Goal: Transaction & Acquisition: Purchase product/service

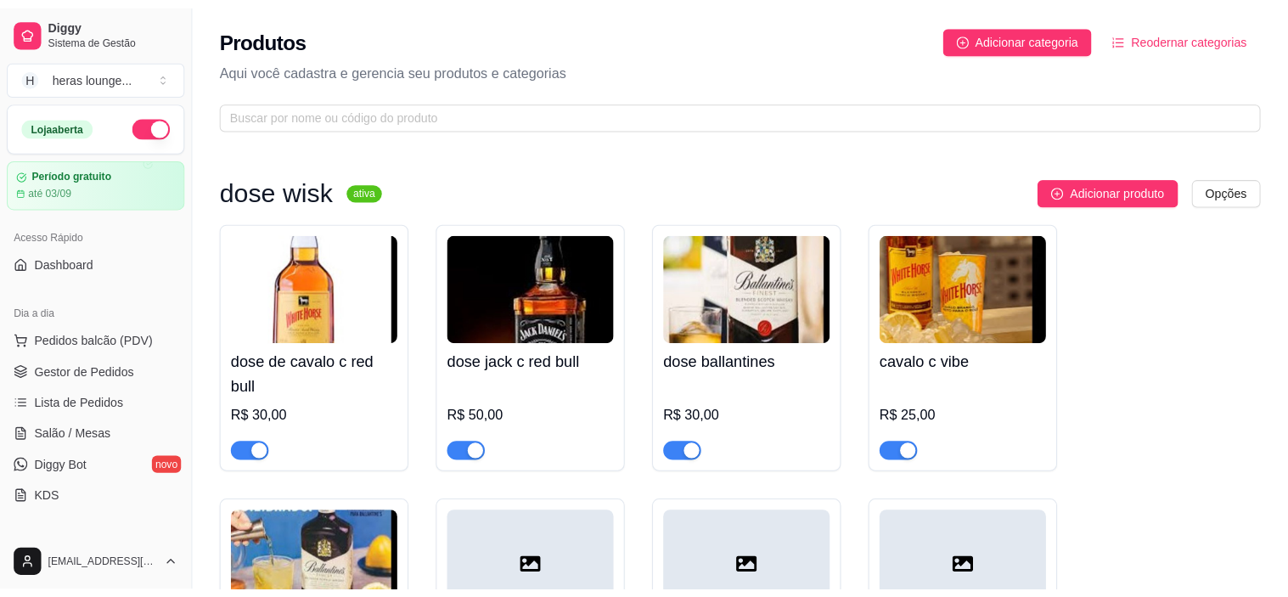
scroll to position [103, 0]
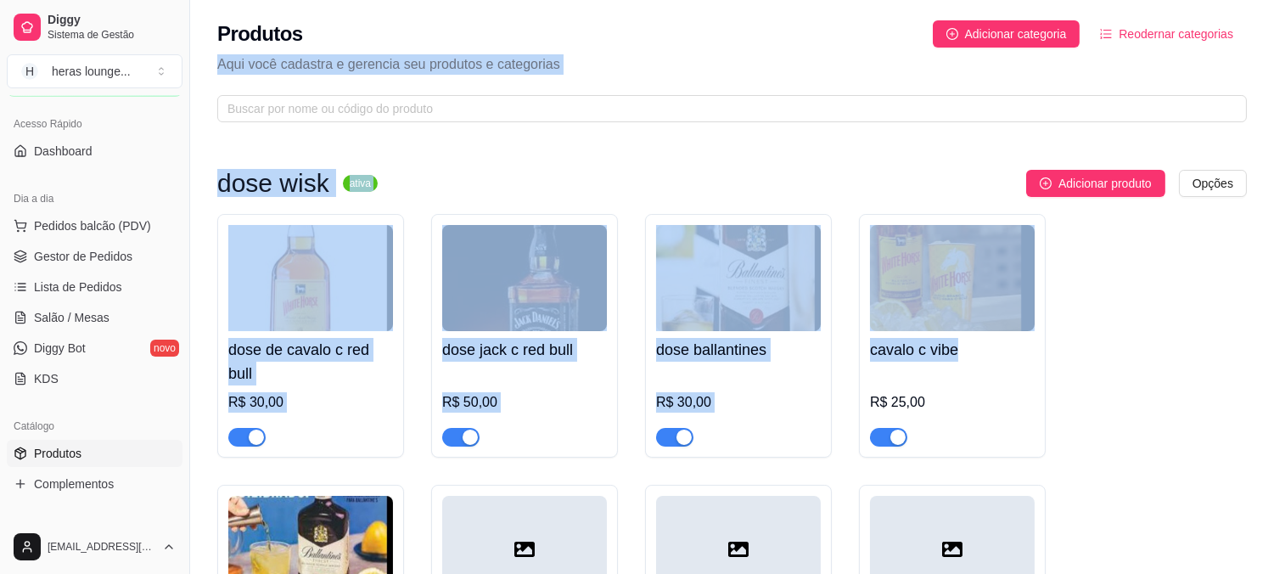
drag, startPoint x: 1063, startPoint y: 344, endPoint x: 510, endPoint y: -82, distance: 698.0
click at [510, 0] on html "Diggy Sistema de Gestão H heras lounge ... Loja aberta Período gratuito até 03/…" at bounding box center [637, 287] width 1274 height 574
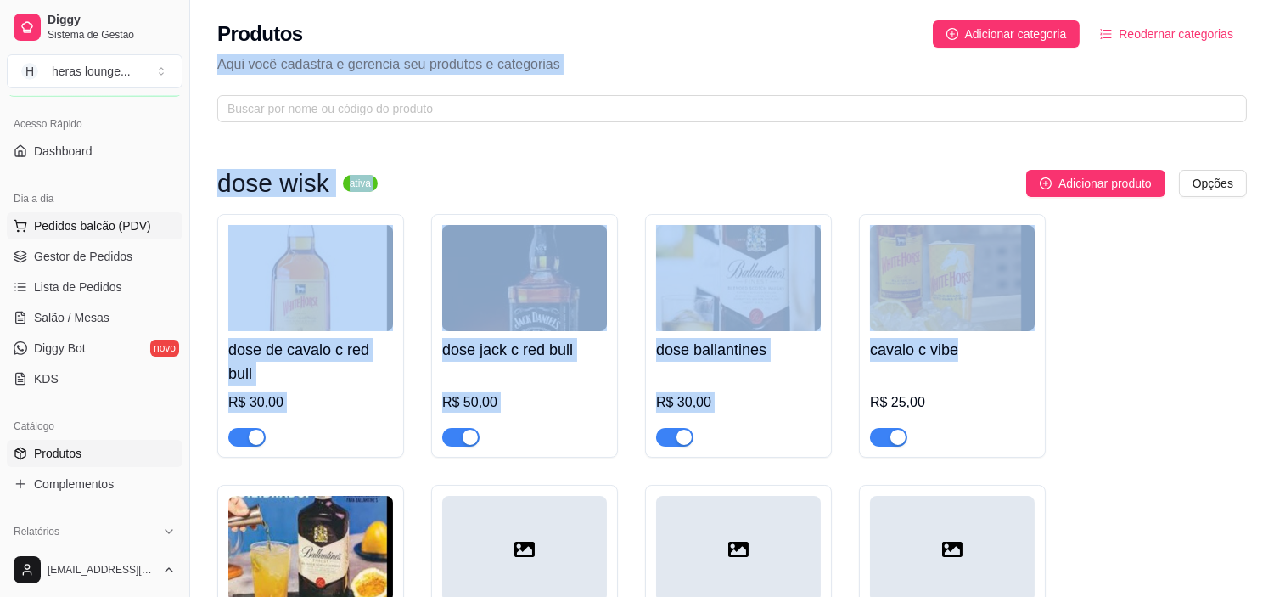
click at [97, 223] on span "Pedidos balcão (PDV)" at bounding box center [92, 225] width 117 height 17
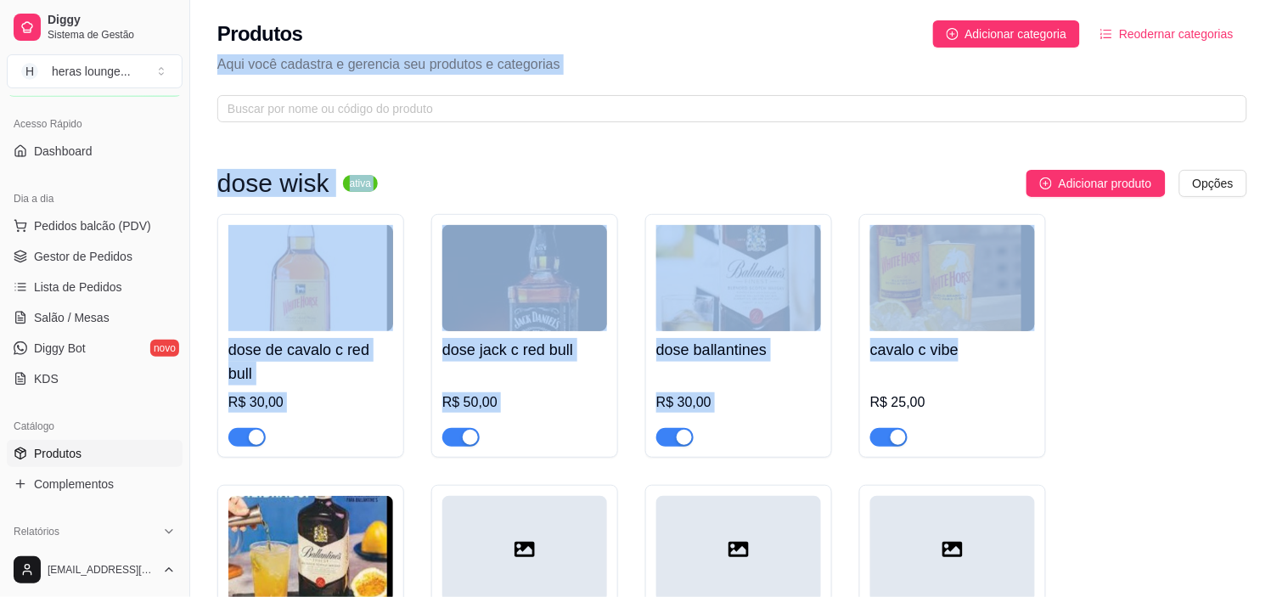
click at [76, 232] on p "dose wisk" at bounding box center [465, 221] width 852 height 20
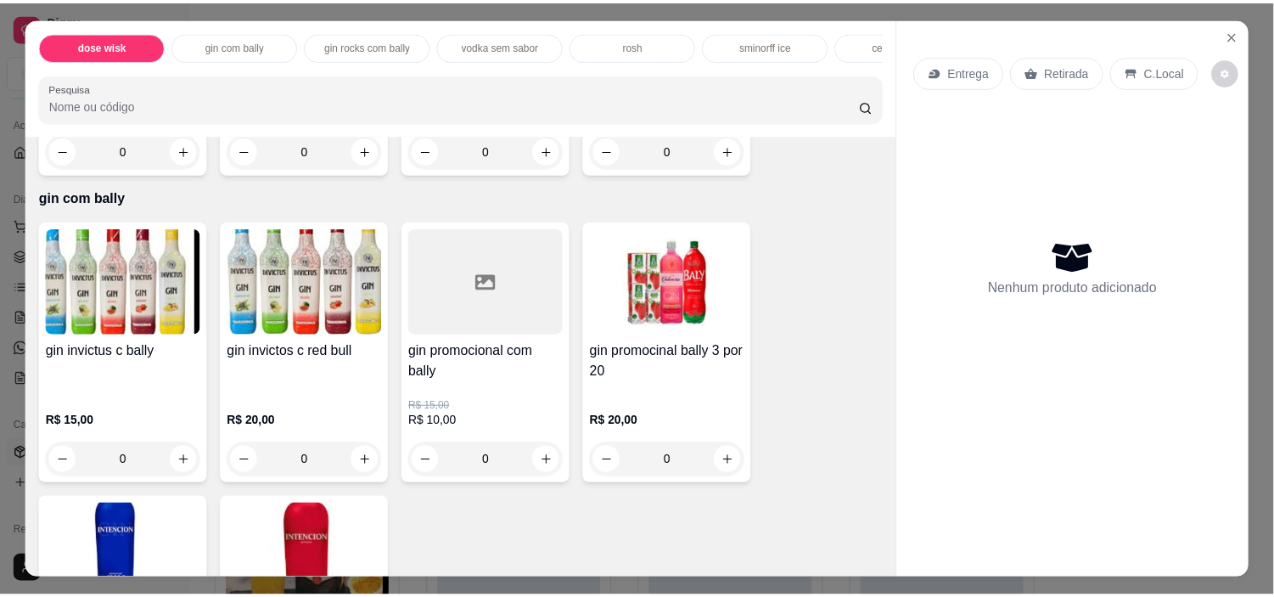
scroll to position [1583, 0]
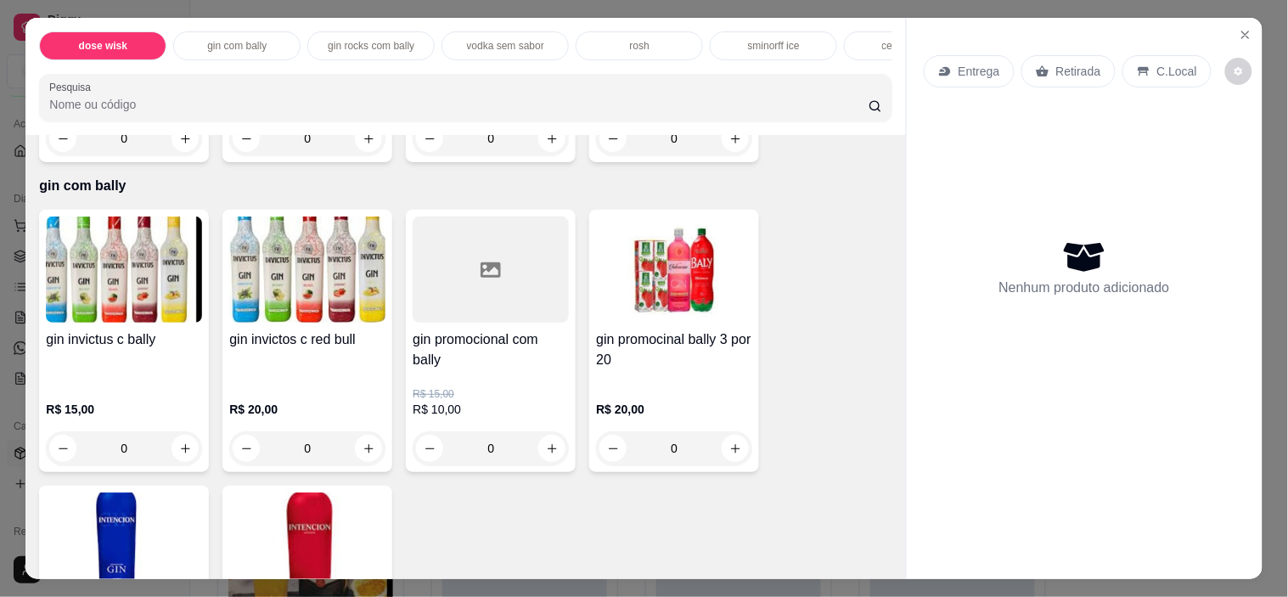
click at [181, 453] on icon "increase-product-quantity" at bounding box center [185, 448] width 9 height 9
type input "1"
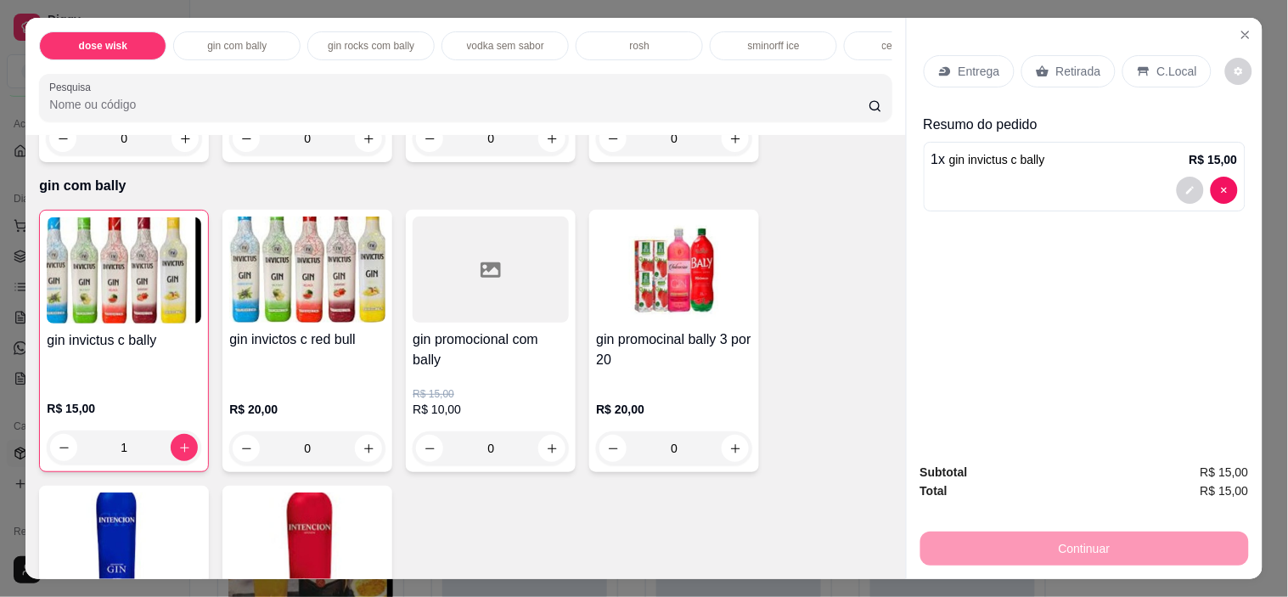
click at [1157, 65] on p "C.Local" at bounding box center [1177, 71] width 40 height 17
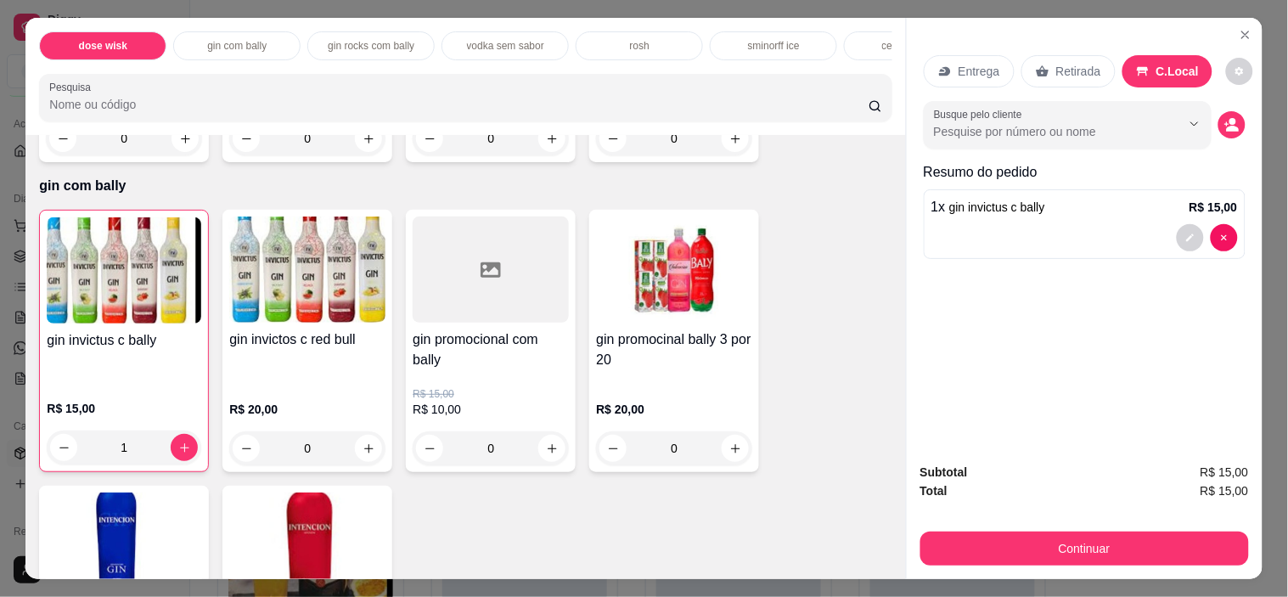
click at [1134, 532] on button "Continuar" at bounding box center [1084, 549] width 329 height 34
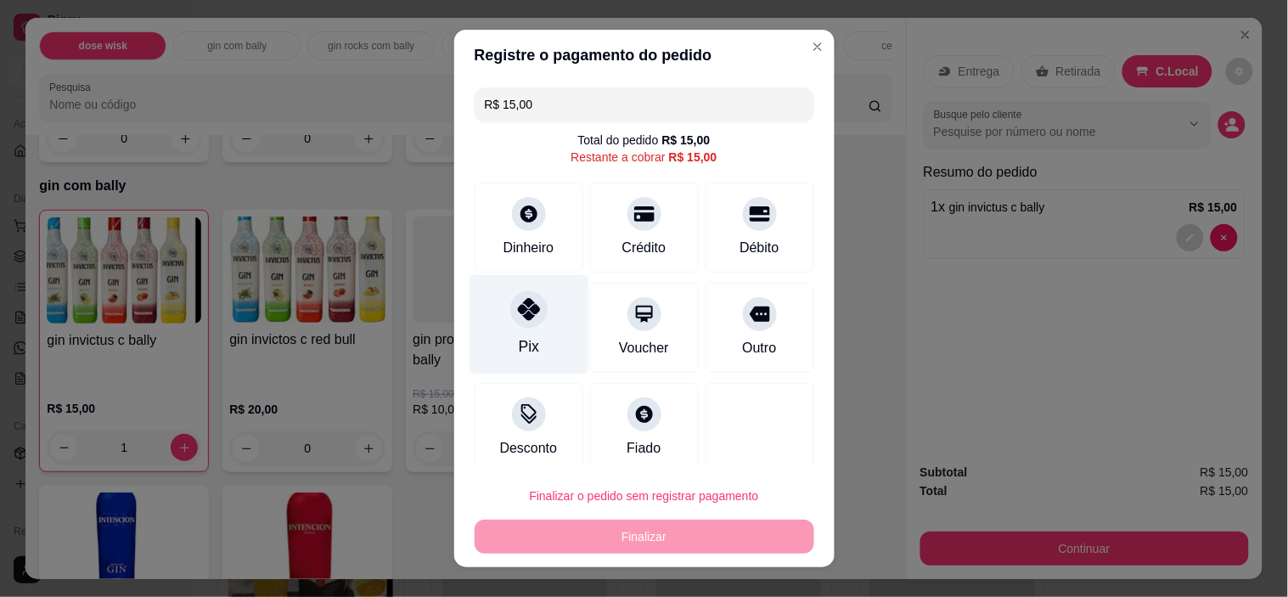
click at [529, 335] on div "Pix" at bounding box center [529, 324] width 120 height 99
type input "R$ 0,00"
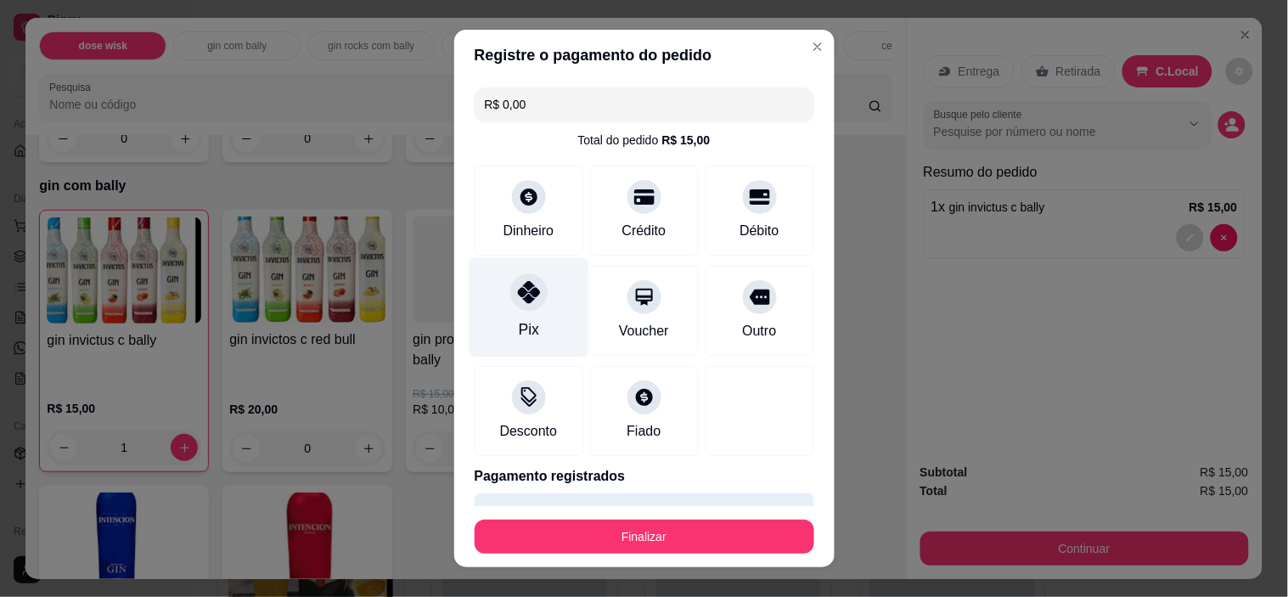
click at [689, 525] on button "Finalizar" at bounding box center [645, 537] width 340 height 34
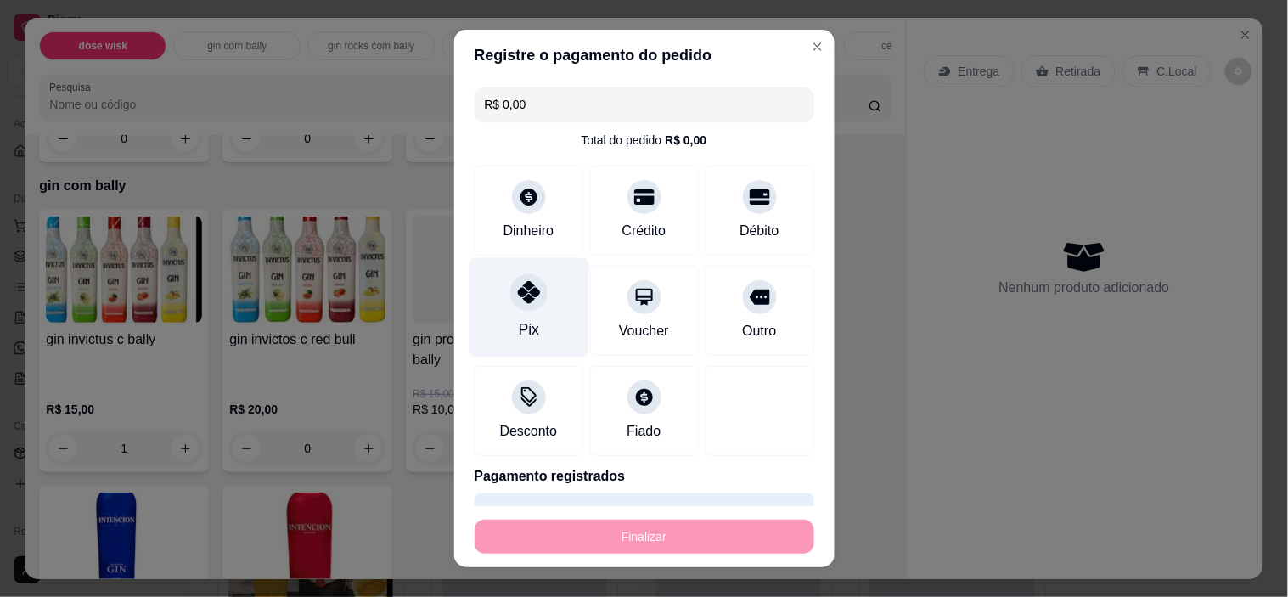
type input "0"
type input "-R$ 15,00"
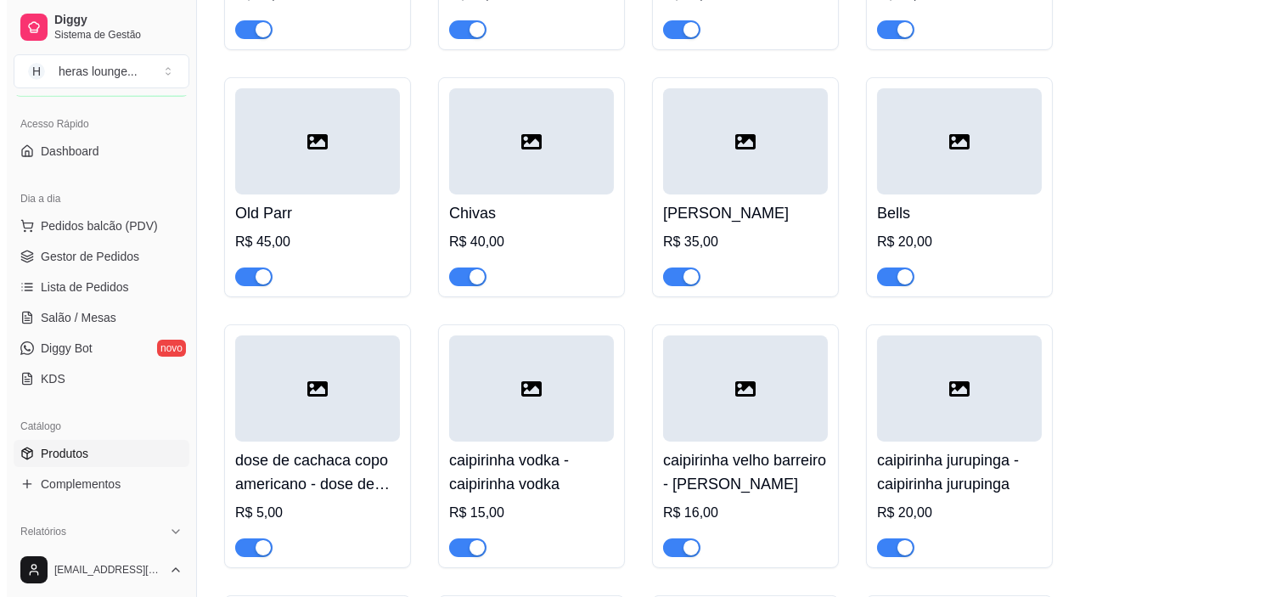
scroll to position [655, 0]
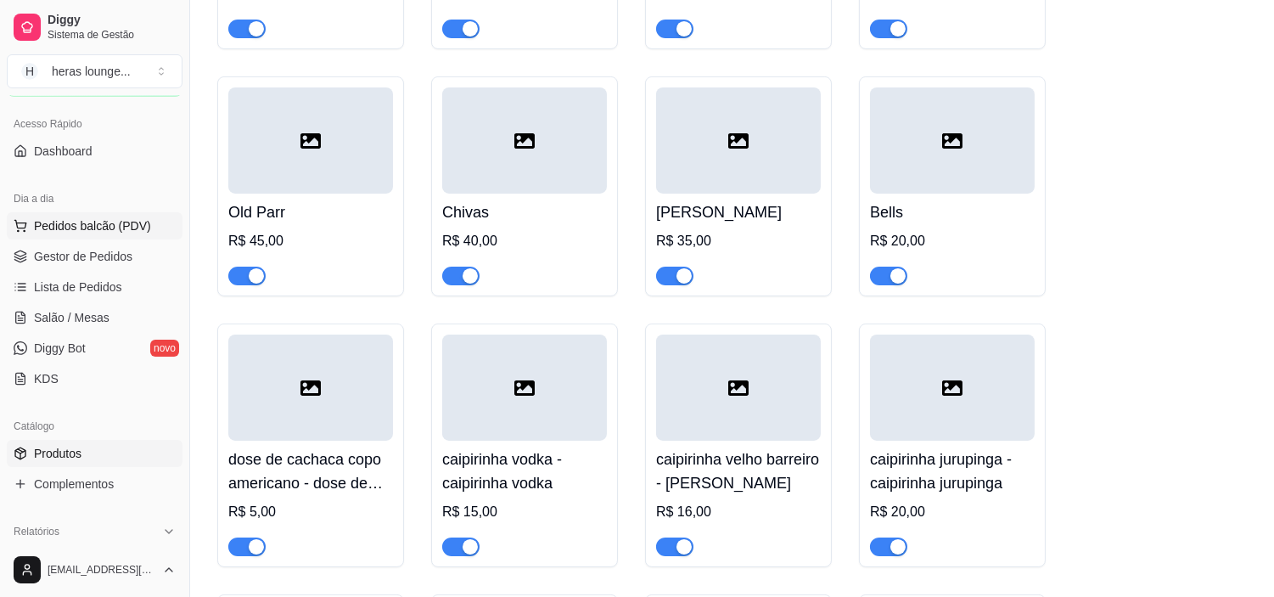
click at [70, 232] on span "Pedidos balcão (PDV)" at bounding box center [92, 225] width 117 height 17
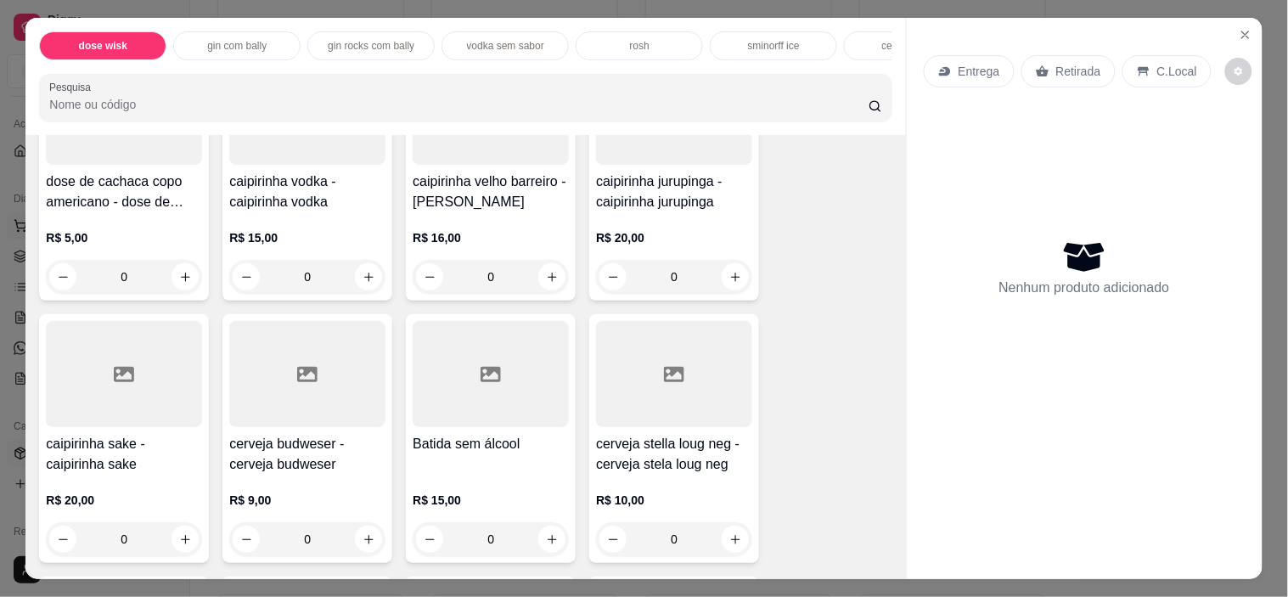
scroll to position [905, 0]
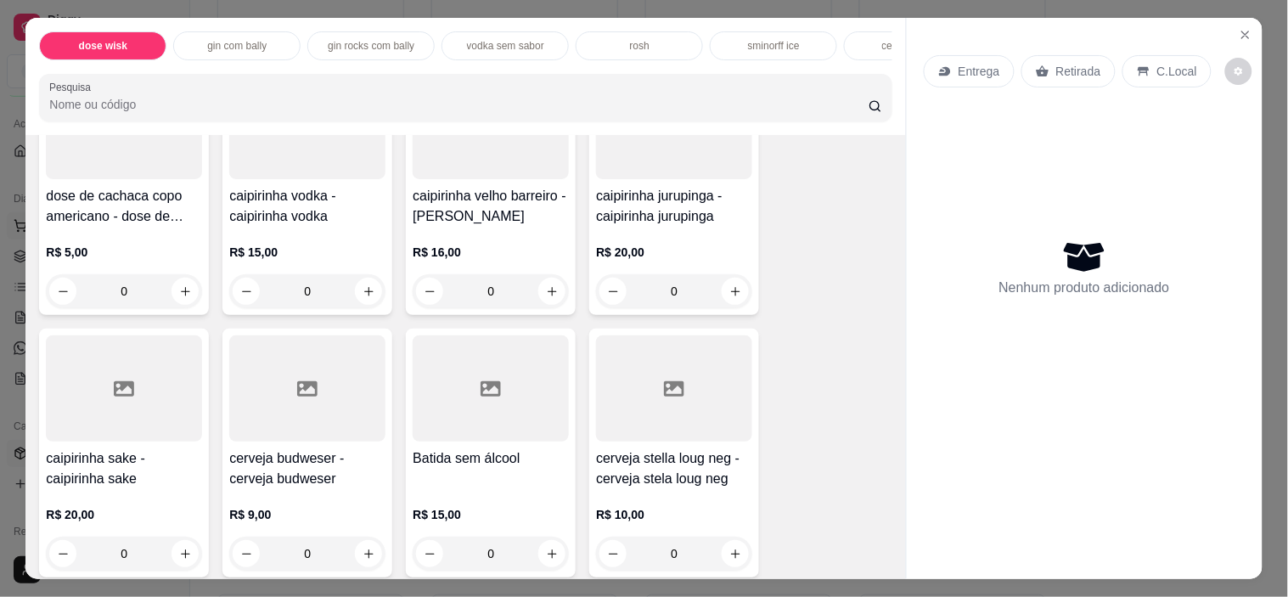
click at [179, 298] on icon "increase-product-quantity" at bounding box center [185, 291] width 13 height 13
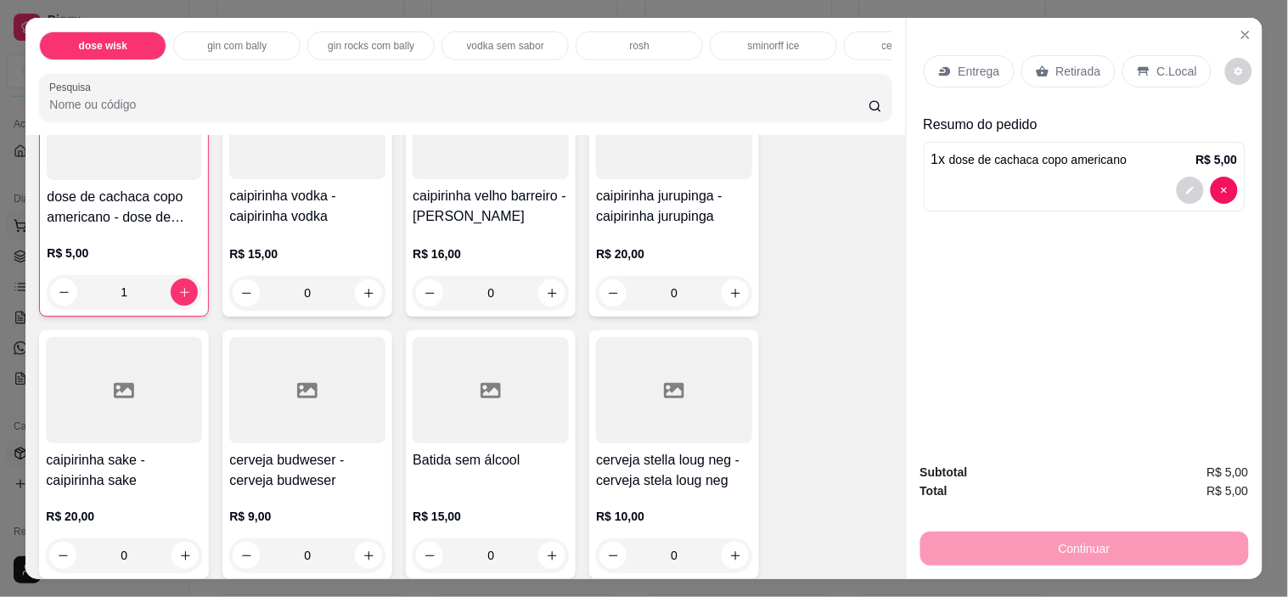
scroll to position [906, 0]
click at [180, 294] on icon "increase-product-quantity" at bounding box center [184, 291] width 9 height 9
type input "2"
click at [1160, 64] on p "C.Local" at bounding box center [1177, 71] width 40 height 17
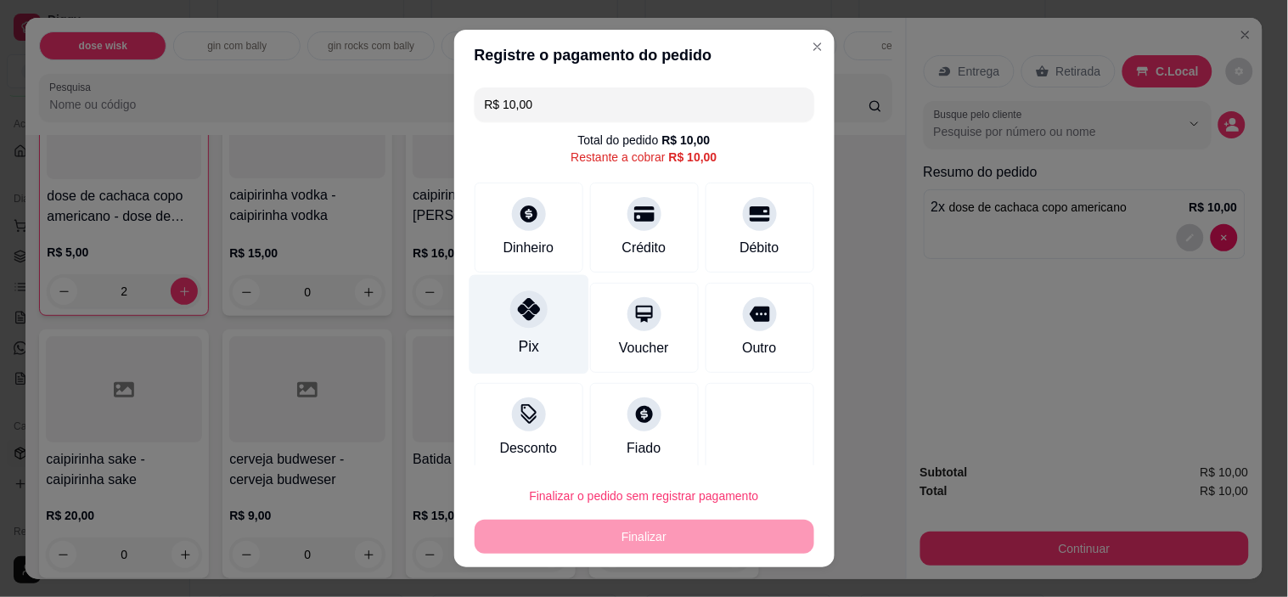
click at [520, 336] on div "Pix" at bounding box center [529, 324] width 120 height 99
type input "R$ 0,00"
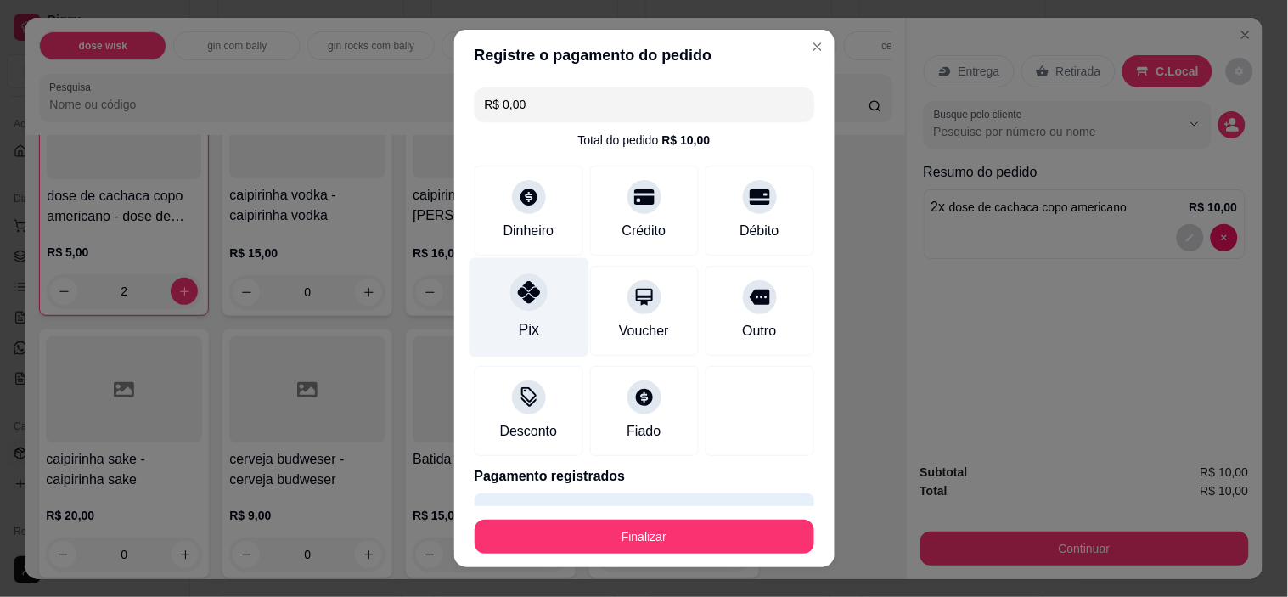
click at [672, 536] on button "Finalizar" at bounding box center [645, 537] width 340 height 34
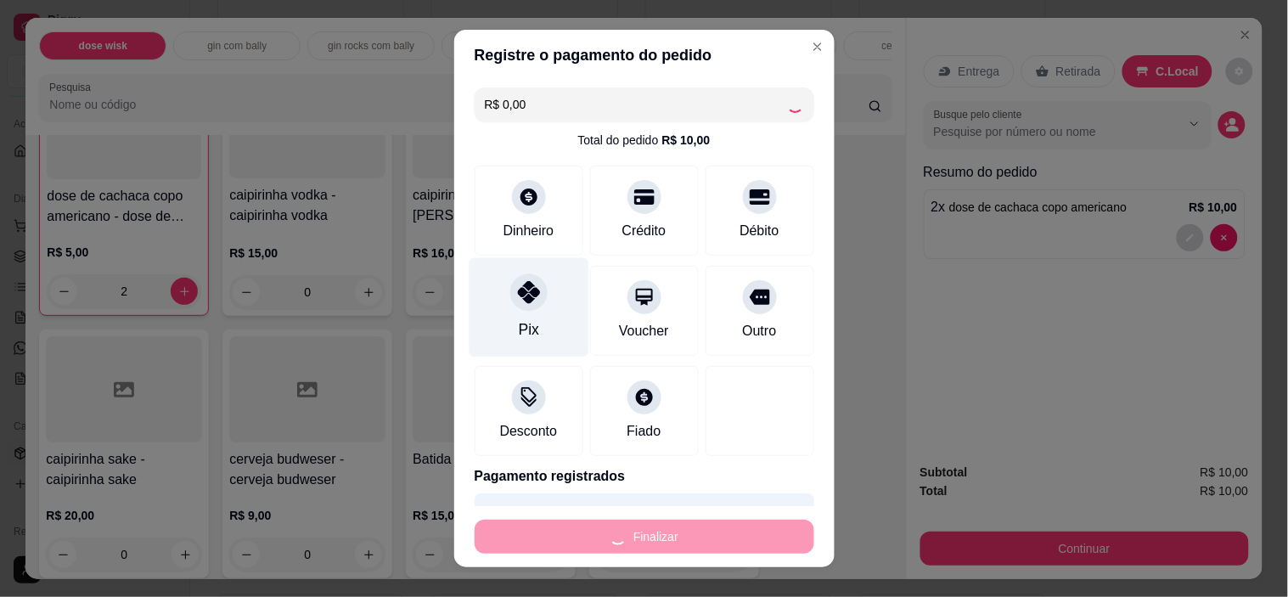
type input "0"
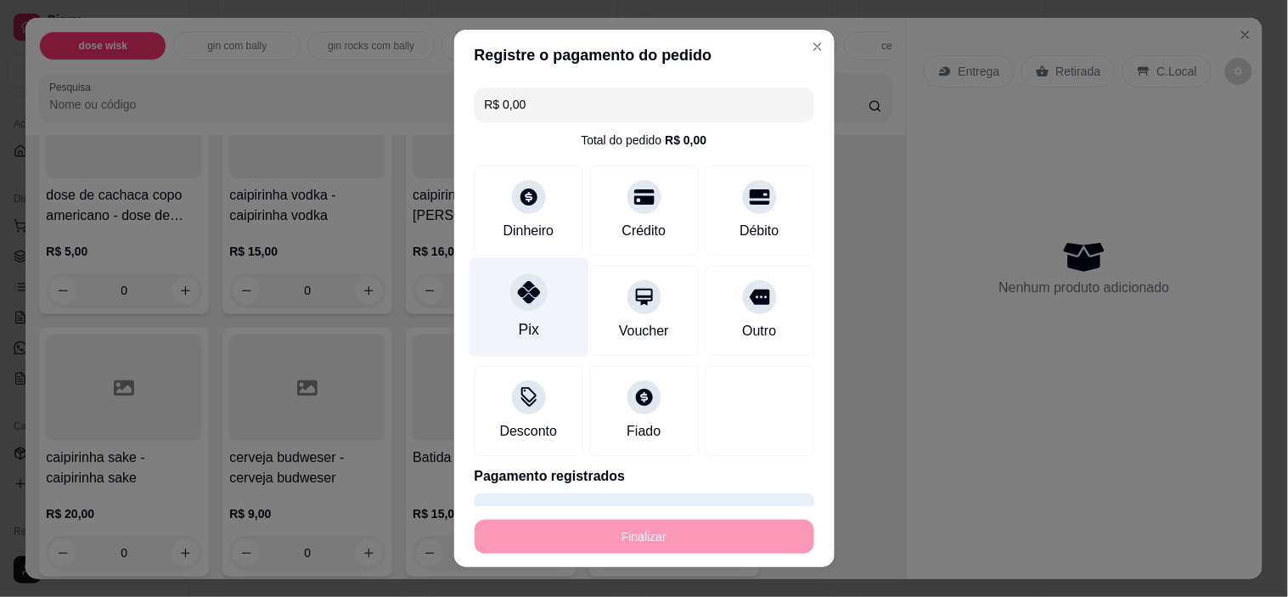
type input "-R$ 10,00"
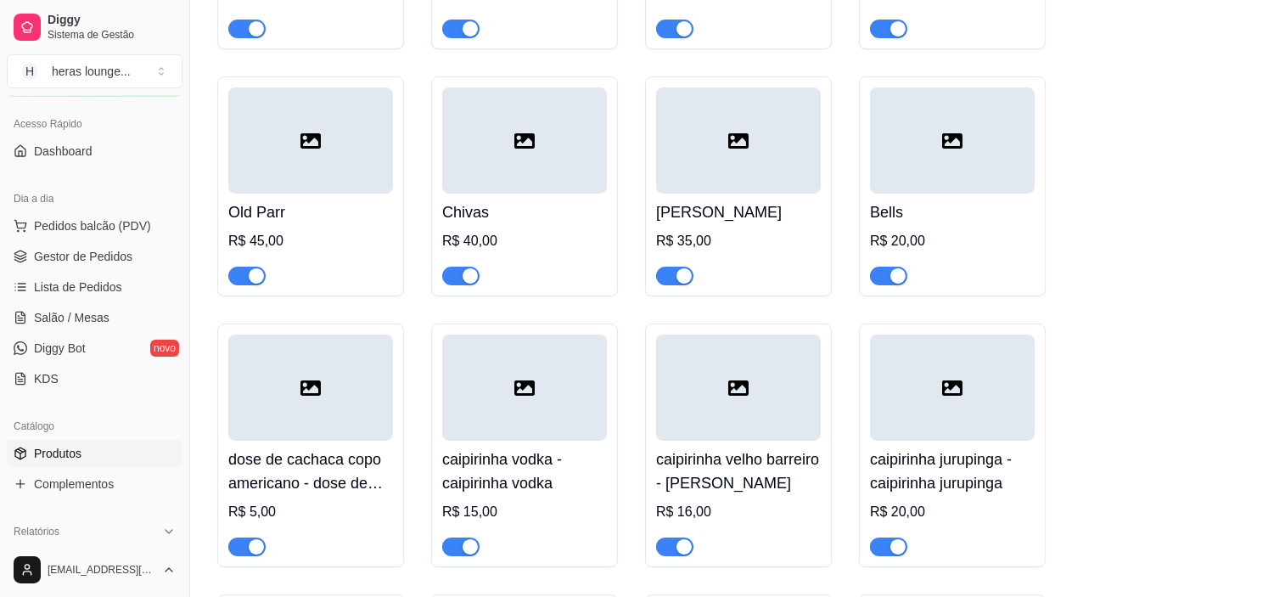
click at [1196, 233] on div "dose de cavalo c red bull R$ 30,00 dose jack c red bull R$ 50,00 dose ballantin…" at bounding box center [732, 333] width 1030 height 1550
click at [1109, 255] on div "dose de cavalo c red bull R$ 30,00 dose jack c red bull R$ 50,00 dose ballantin…" at bounding box center [732, 333] width 1030 height 1550
click at [833, 66] on div "dose de cavalo c red bull R$ 30,00 dose jack c red bull R$ 50,00 dose ballantin…" at bounding box center [732, 333] width 1030 height 1550
click at [1096, 236] on div "dose de cavalo c red bull R$ 30,00 dose jack c red bull R$ 50,00 dose ballantin…" at bounding box center [732, 333] width 1030 height 1550
click at [1112, 366] on div "dose de cavalo c red bull R$ 30,00 dose jack c red bull R$ 50,00 dose ballantin…" at bounding box center [732, 333] width 1030 height 1550
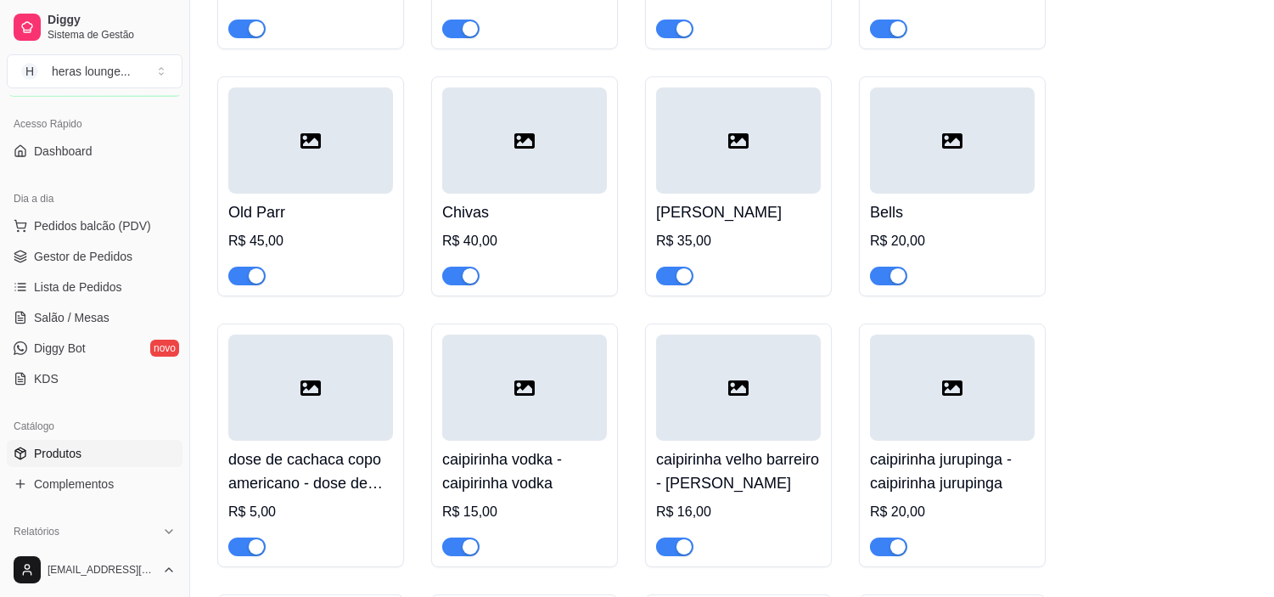
click at [1180, 385] on div "dose de cavalo c red bull R$ 30,00 dose jack c red bull R$ 50,00 dose ballantin…" at bounding box center [732, 333] width 1030 height 1550
click at [1136, 247] on div "dose de cavalo c red bull R$ 30,00 dose jack c red bull R$ 50,00 dose ballantin…" at bounding box center [732, 333] width 1030 height 1550
click at [1158, 297] on div "dose de cavalo c red bull R$ 30,00 dose jack c red bull R$ 50,00 dose ballantin…" at bounding box center [732, 333] width 1030 height 1550
click at [1156, 350] on div "dose de cavalo c red bull R$ 30,00 dose jack c red bull R$ 50,00 dose ballantin…" at bounding box center [732, 333] width 1030 height 1550
click at [1079, 489] on div "dose de cavalo c red bull R$ 30,00 dose jack c red bull R$ 50,00 dose ballantin…" at bounding box center [732, 333] width 1030 height 1550
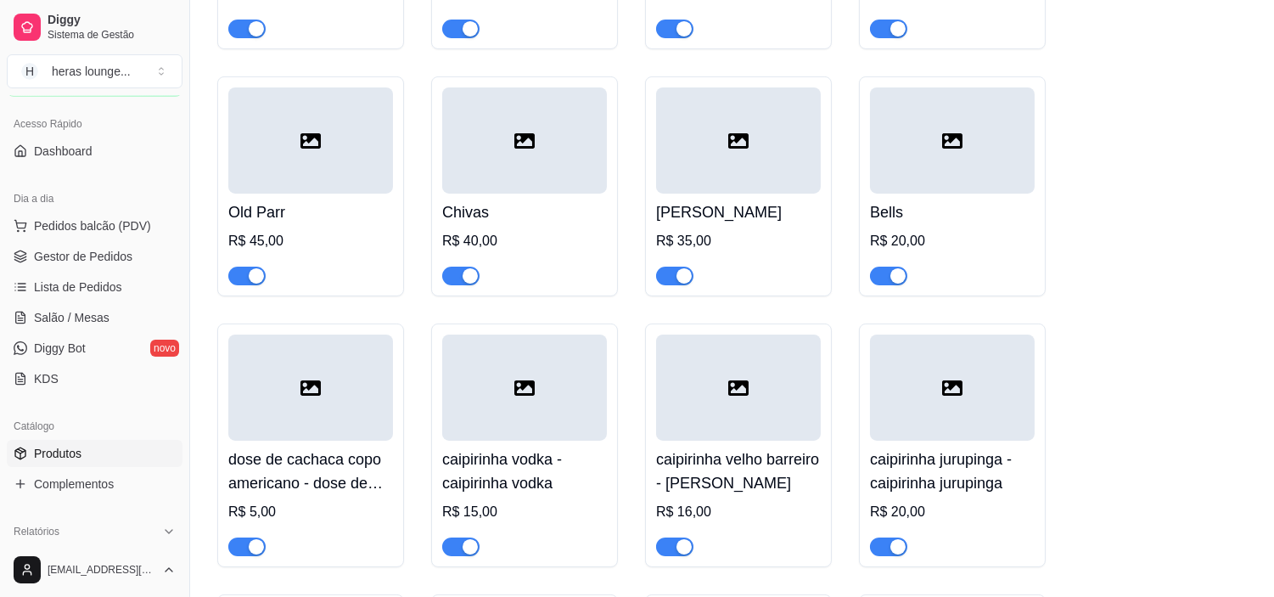
click at [889, 380] on div at bounding box center [952, 388] width 165 height 106
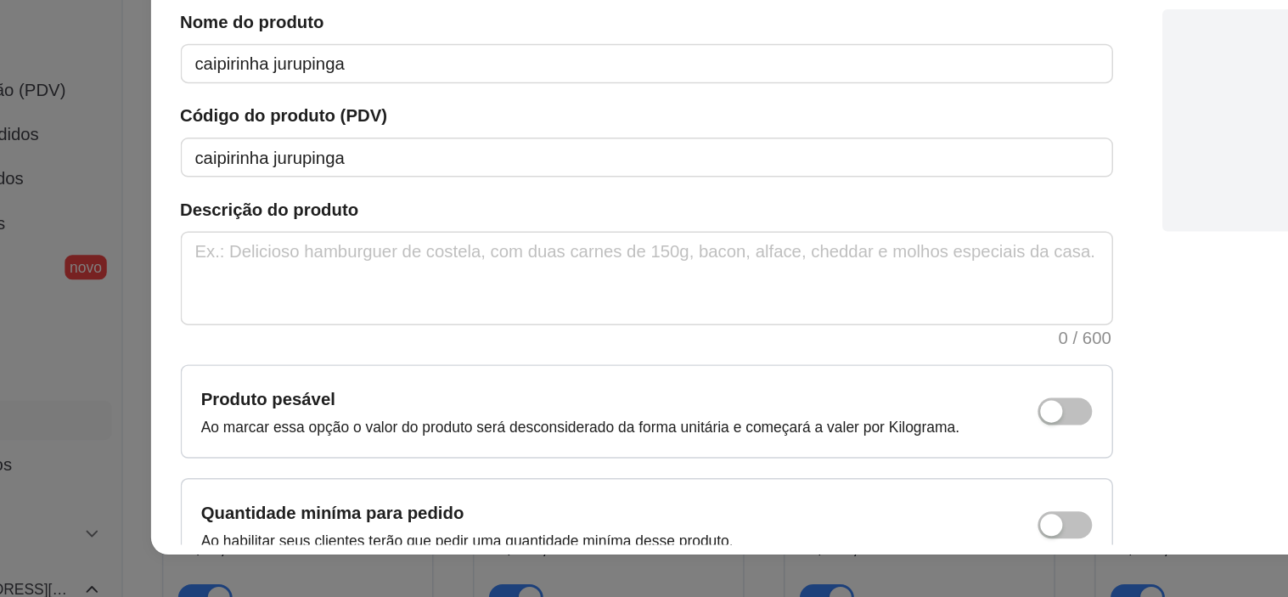
scroll to position [627, 0]
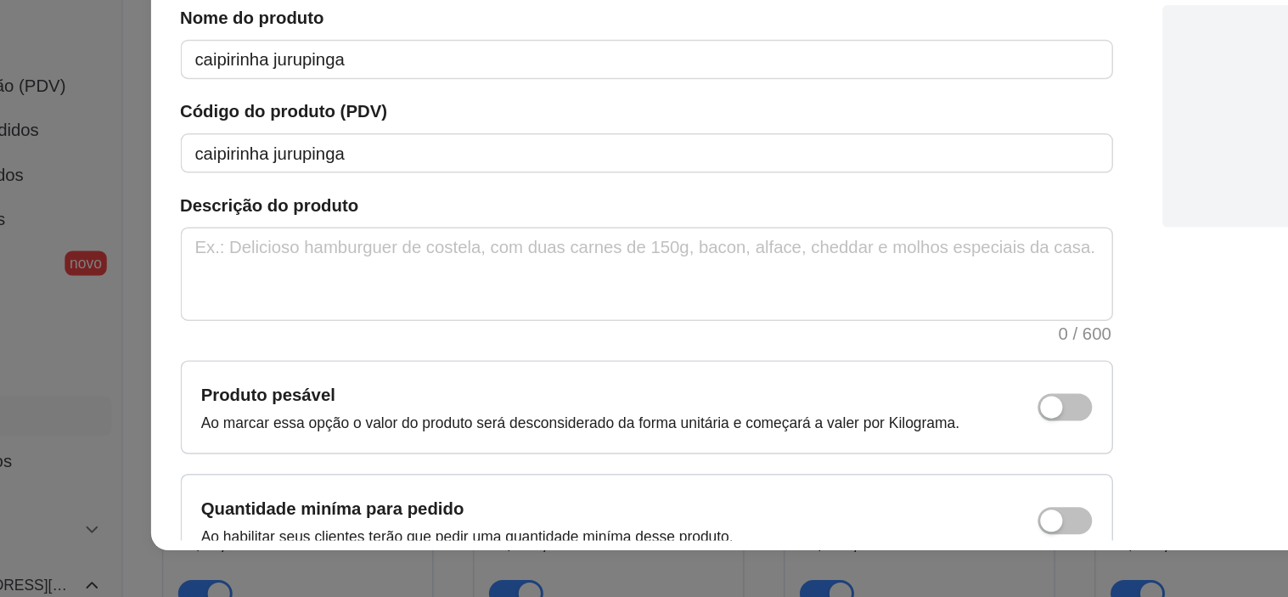
click at [246, 452] on p "Ao marcar essa opção o valor do produto será desconsiderado da forma unitária e…" at bounding box center [506, 459] width 522 height 14
